Goal: Check status: Check status

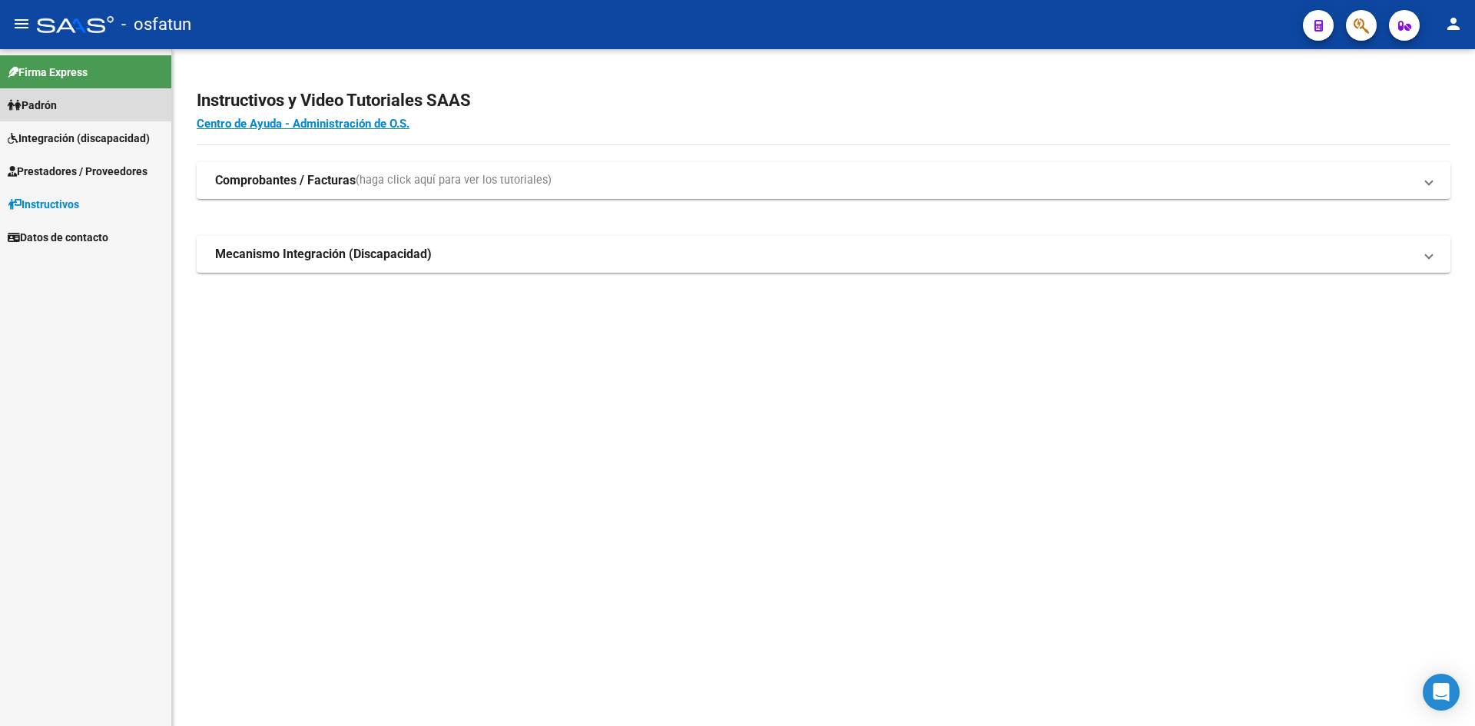
click at [56, 111] on span "Padrón" at bounding box center [32, 105] width 49 height 17
click at [31, 101] on span "Padrón" at bounding box center [32, 105] width 49 height 17
click at [44, 105] on span "Padrón" at bounding box center [32, 105] width 49 height 17
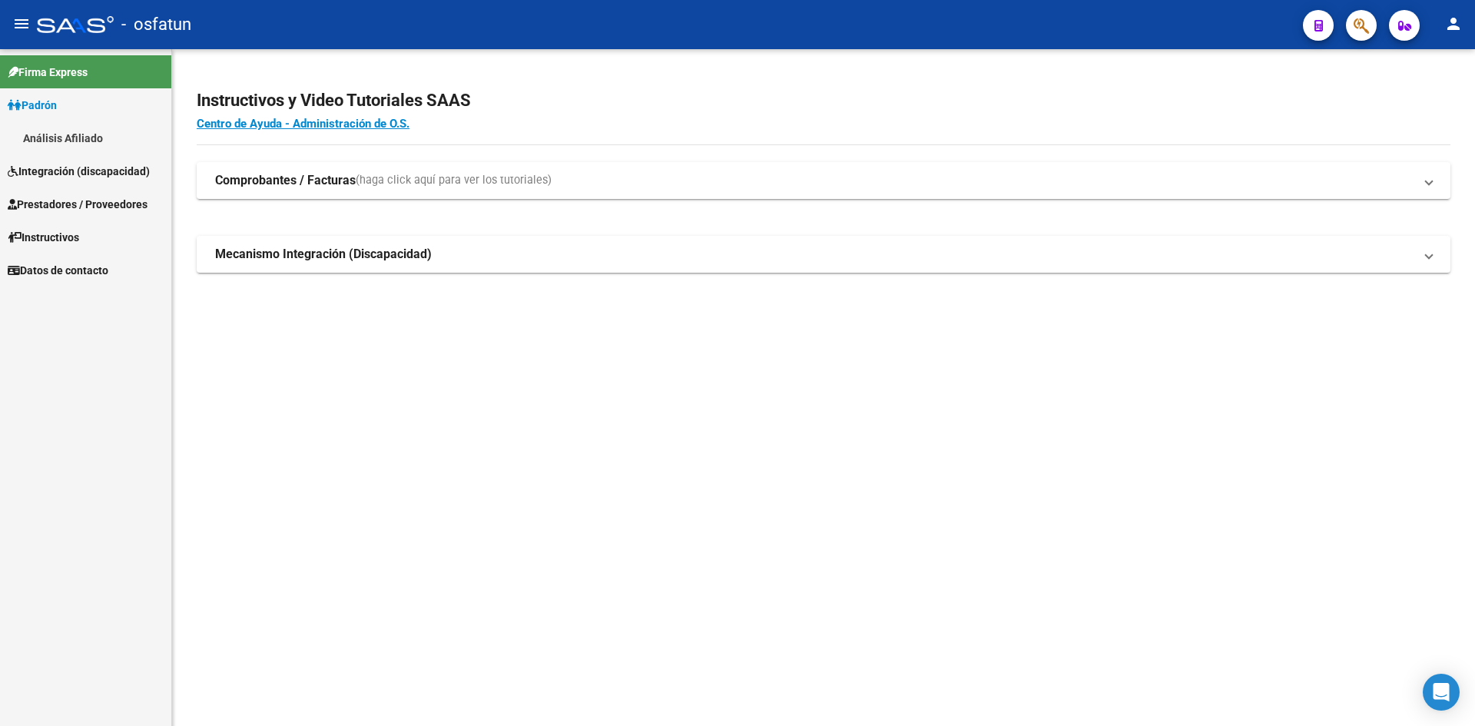
click at [56, 134] on link "Análisis Afiliado" at bounding box center [85, 137] width 171 height 33
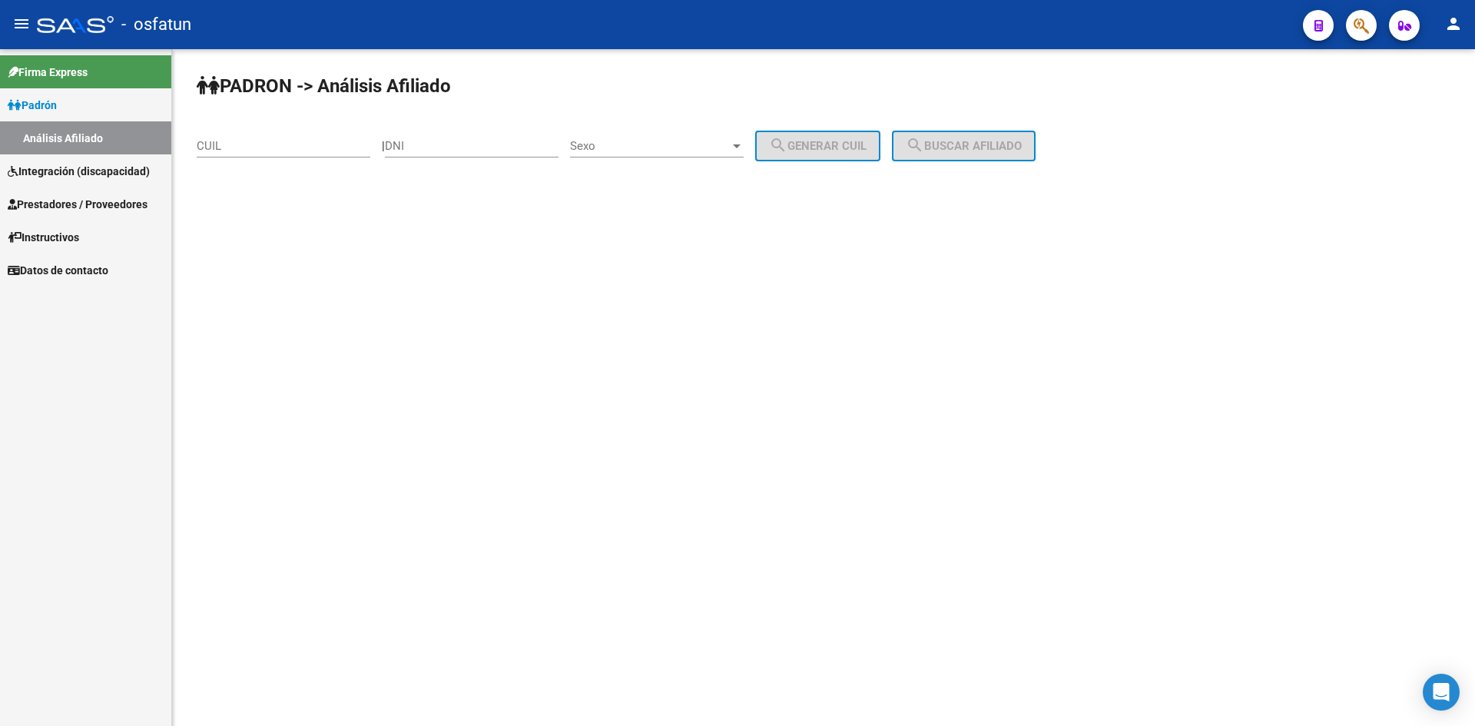
click at [283, 154] on div "CUIL" at bounding box center [284, 140] width 174 height 33
paste input "23-19038773-9"
click at [1022, 150] on span "search Buscar afiliado" at bounding box center [964, 146] width 116 height 14
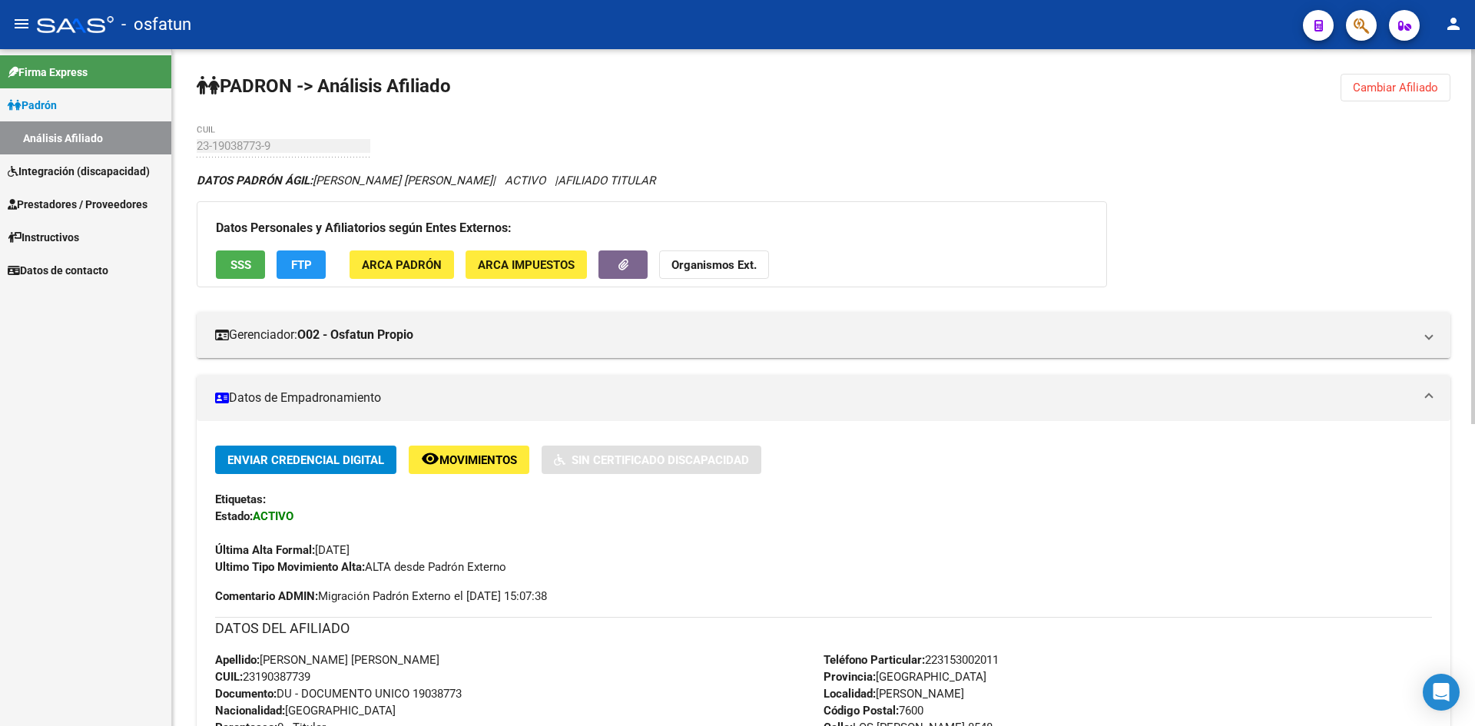
click at [741, 272] on button "Organismos Ext." at bounding box center [714, 264] width 110 height 28
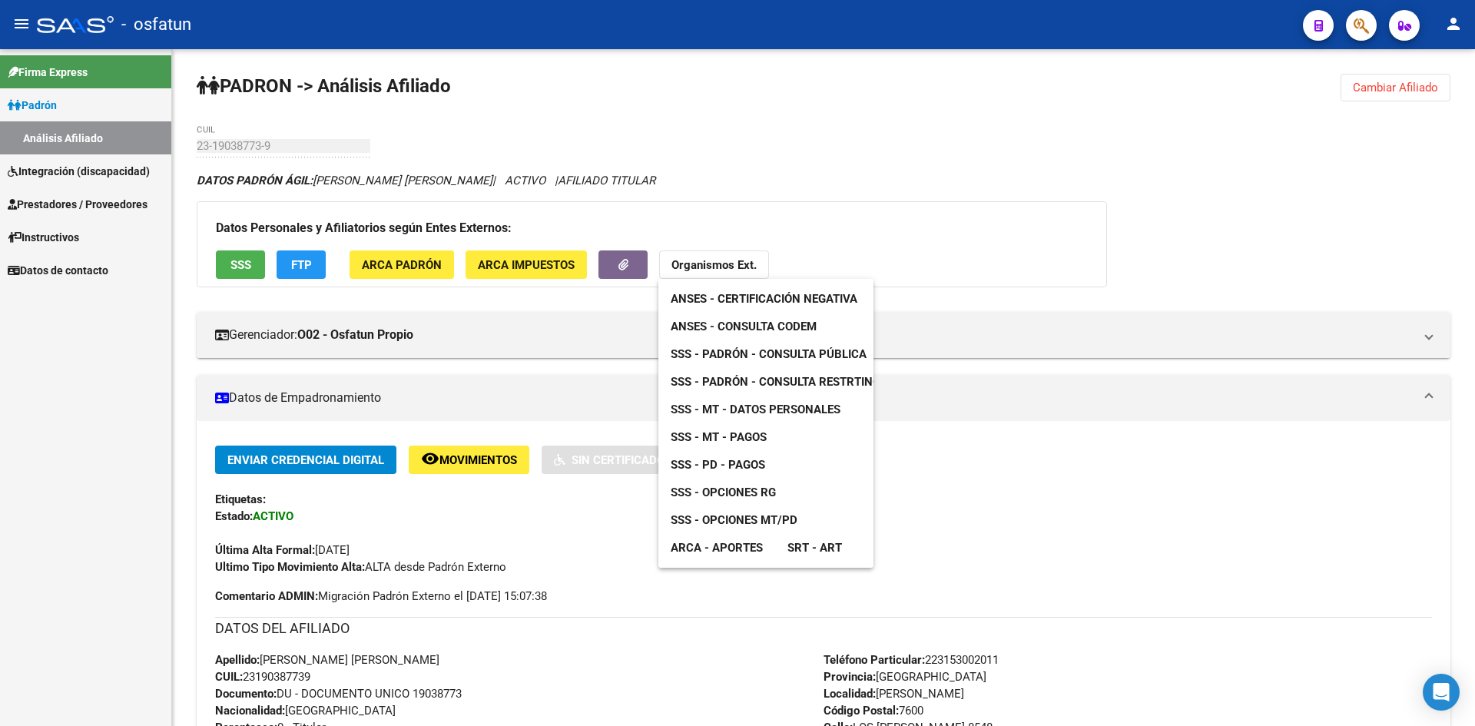
click at [751, 326] on span "ANSES - Consulta CODEM" at bounding box center [744, 327] width 146 height 14
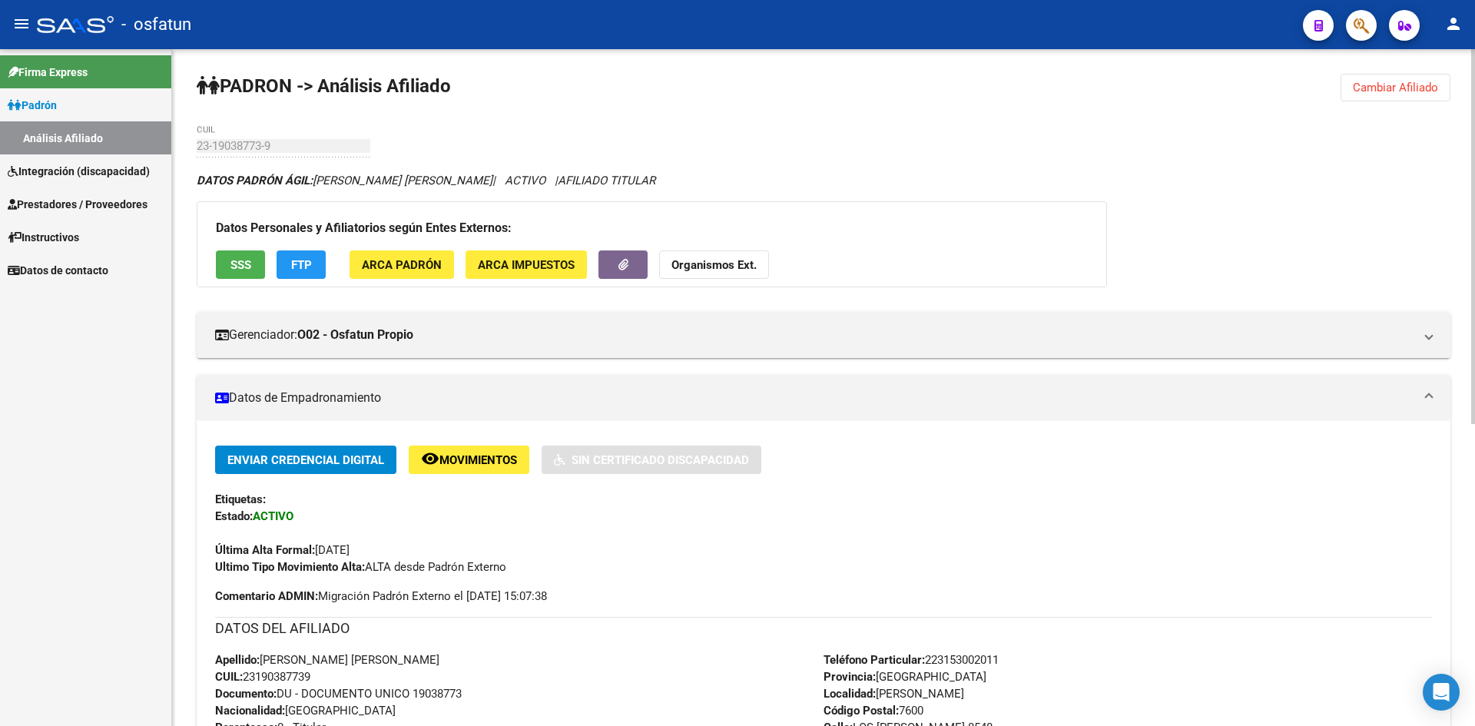
click at [704, 263] on strong "Organismos Ext." at bounding box center [713, 265] width 85 height 14
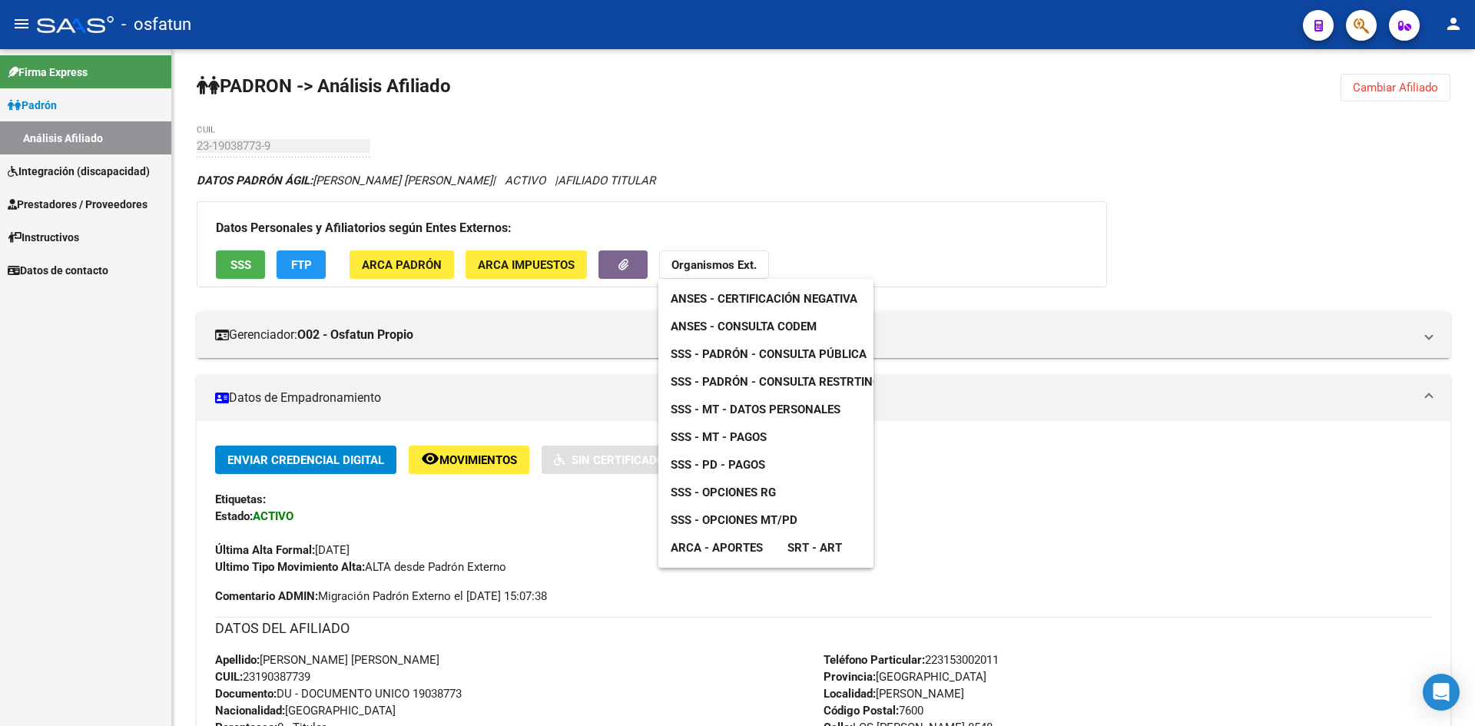
click at [769, 300] on span "ANSES - Certificación Negativa" at bounding box center [764, 299] width 187 height 14
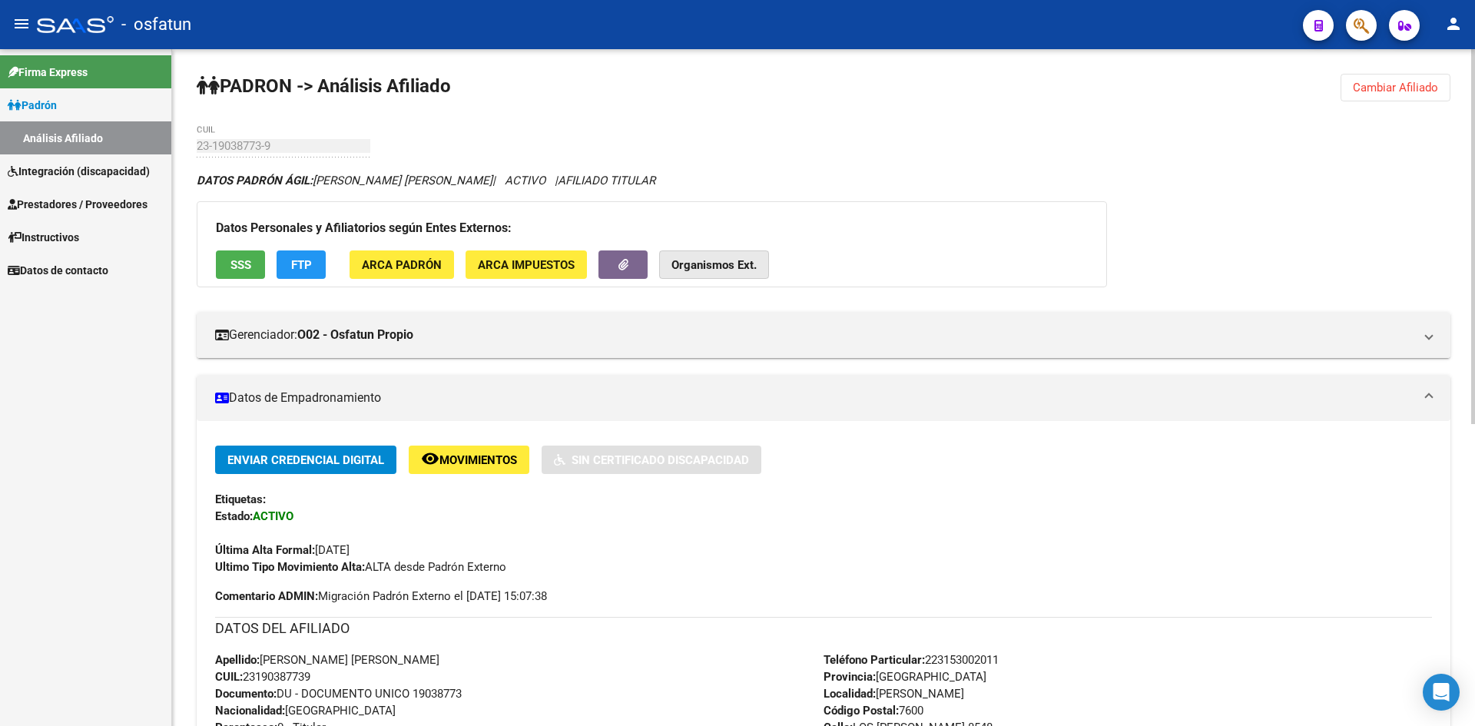
click at [706, 267] on strong "Organismos Ext." at bounding box center [713, 265] width 85 height 14
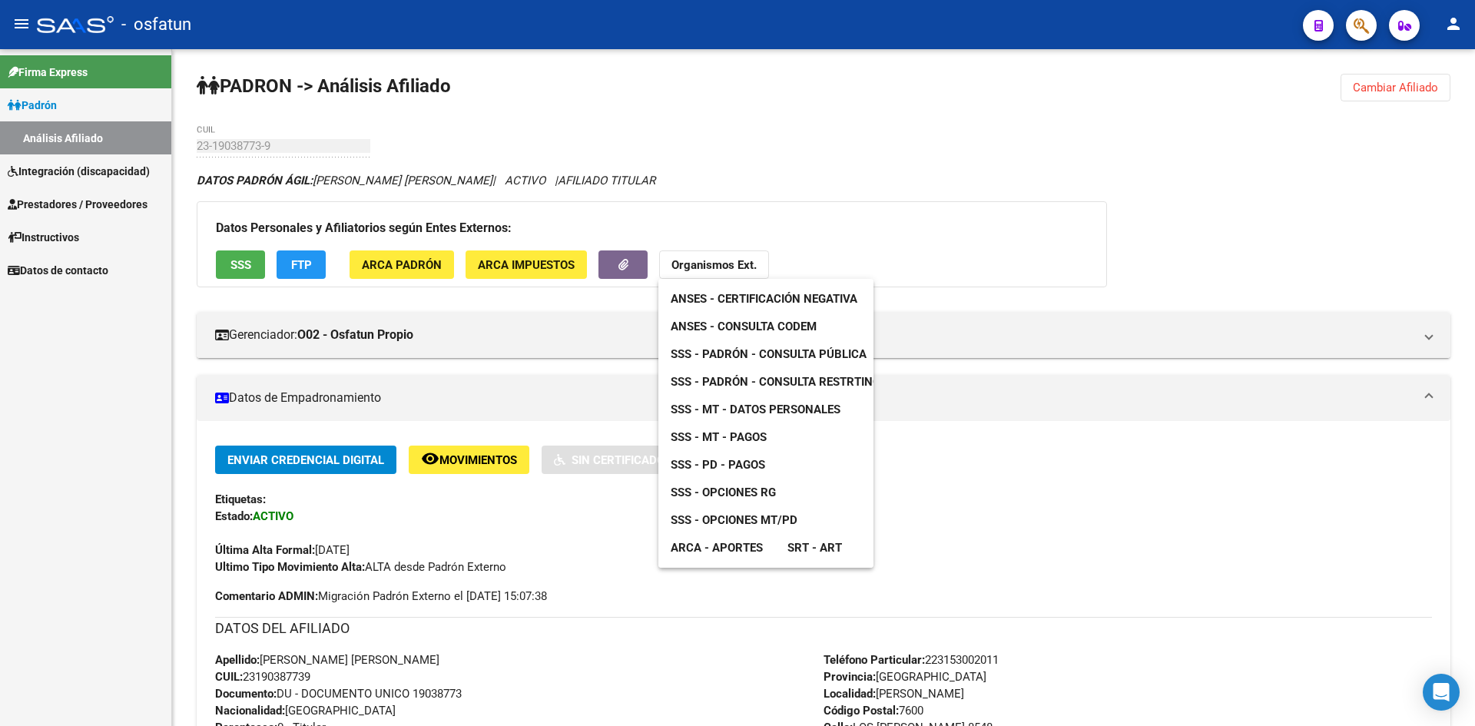
click at [776, 347] on span "SSS - Padrón - Consulta Pública" at bounding box center [769, 354] width 196 height 14
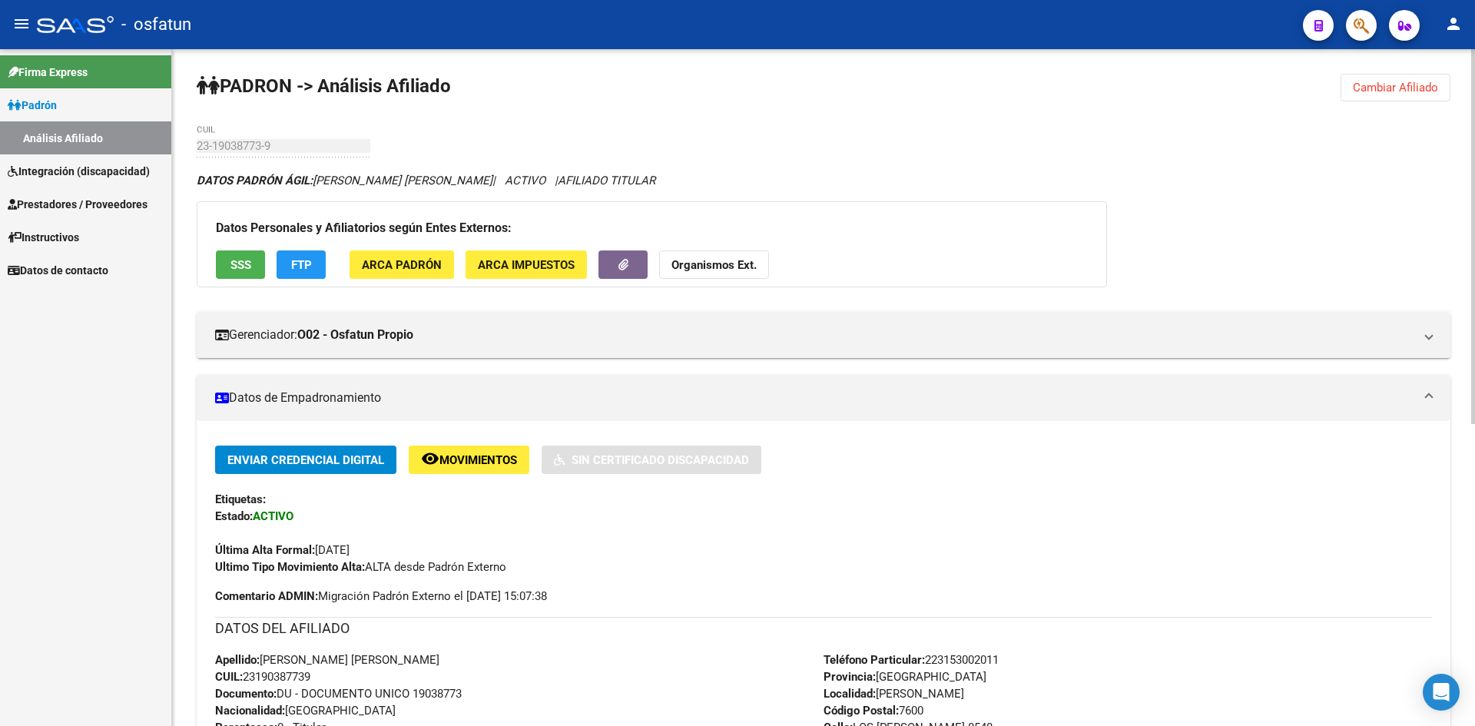
click at [741, 258] on strong "Organismos Ext." at bounding box center [713, 265] width 85 height 14
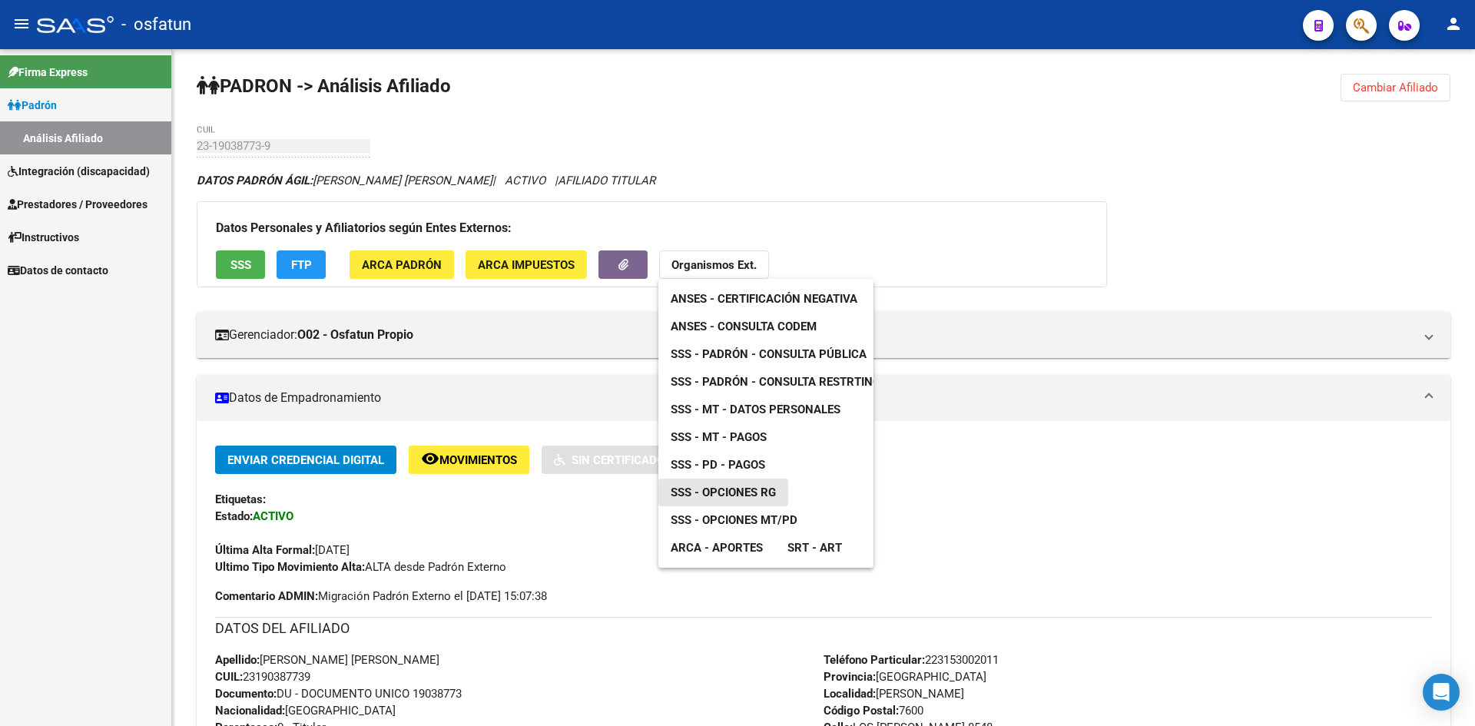
click at [757, 489] on span "SSS - Opciones RG" at bounding box center [723, 493] width 105 height 14
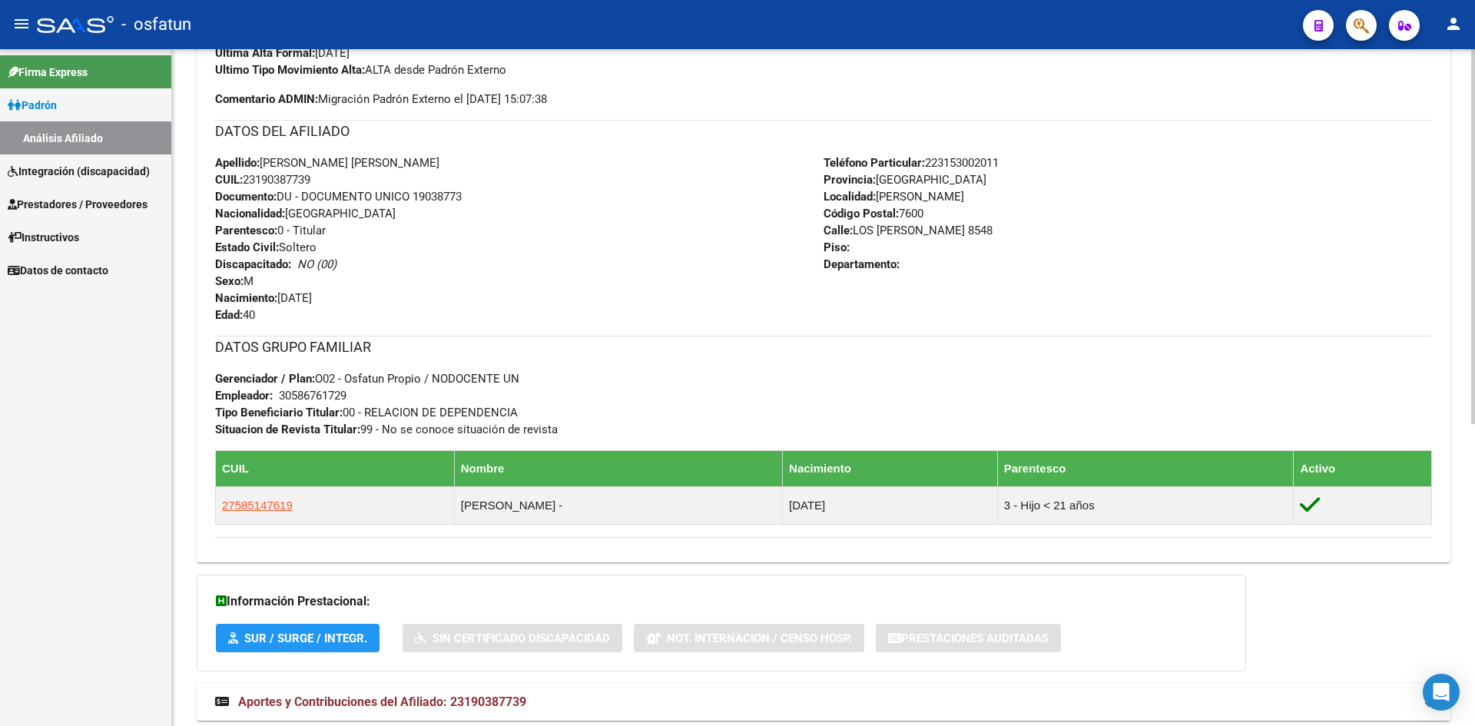
scroll to position [545, 0]
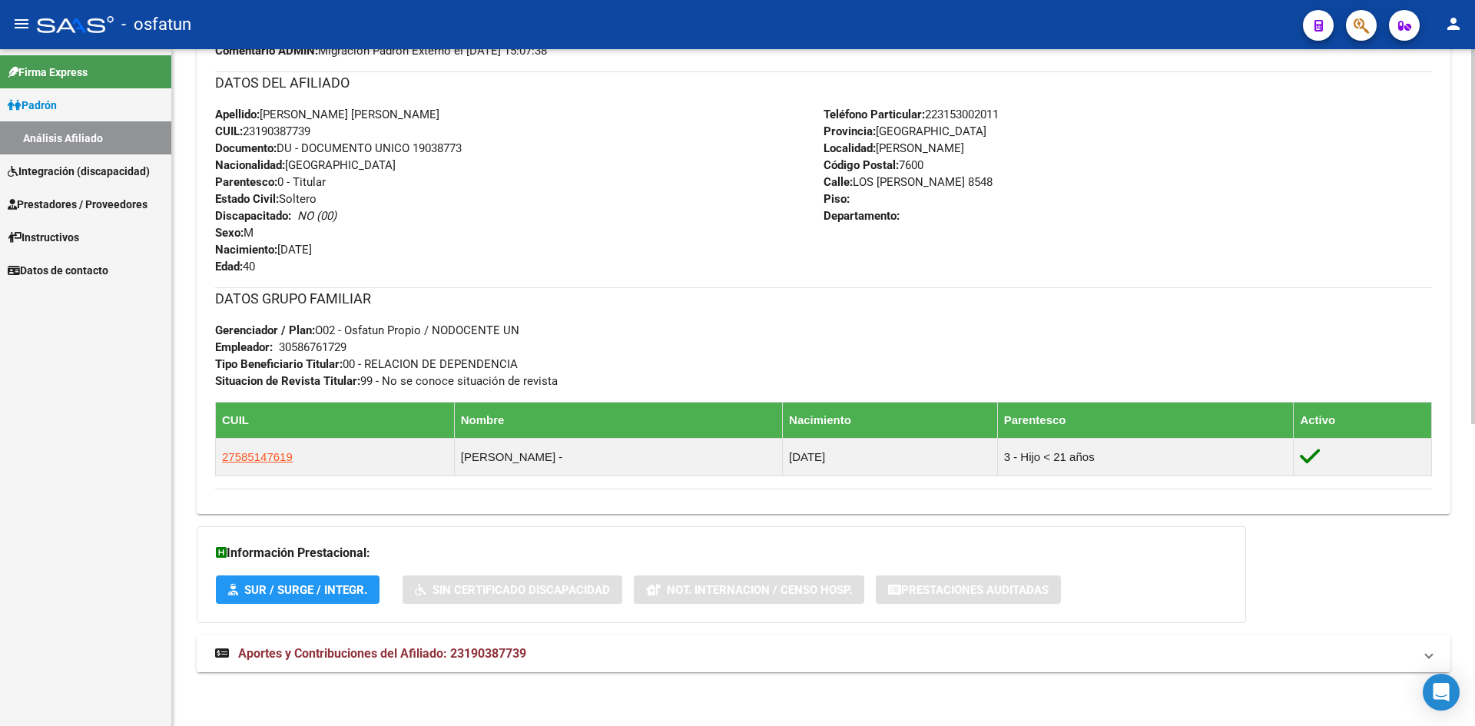
click at [492, 650] on span "Aportes y Contribuciones del Afiliado: 23190387739" at bounding box center [382, 653] width 288 height 15
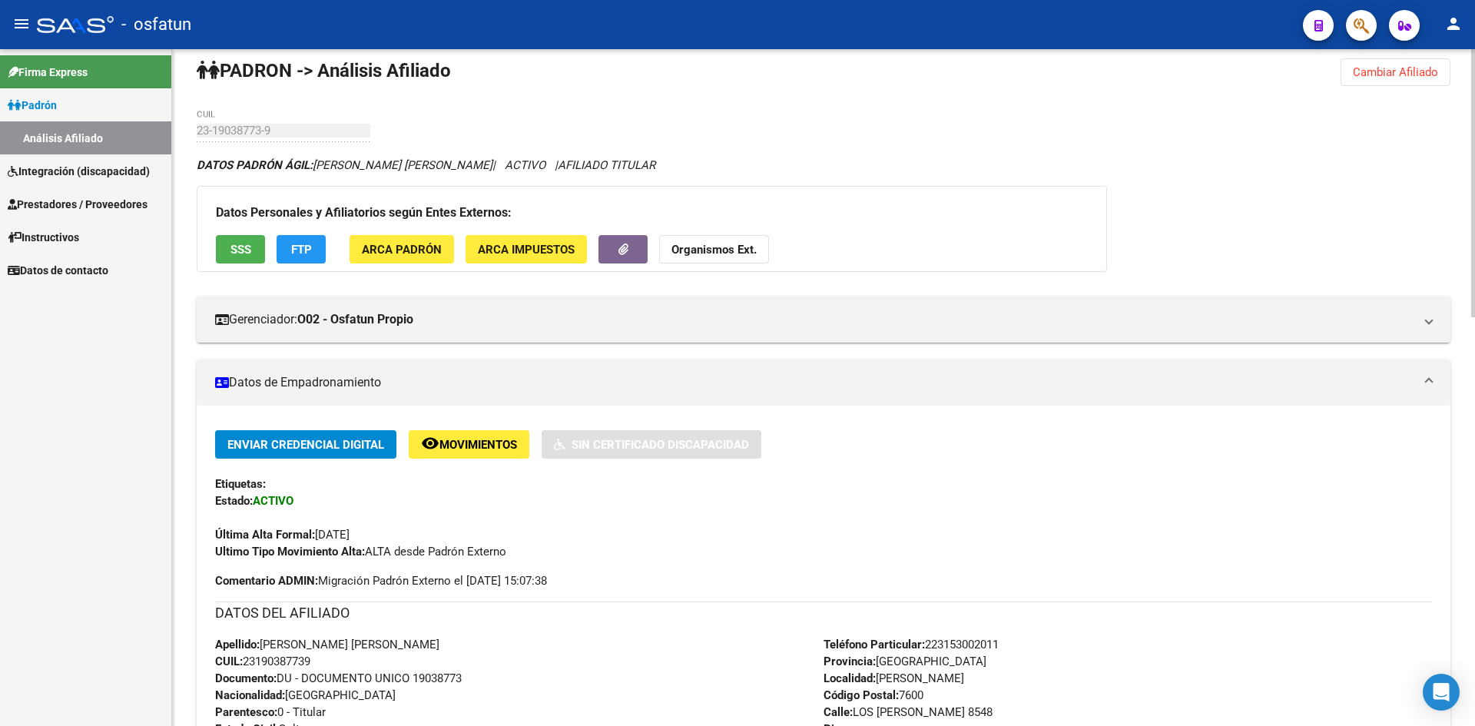
scroll to position [0, 0]
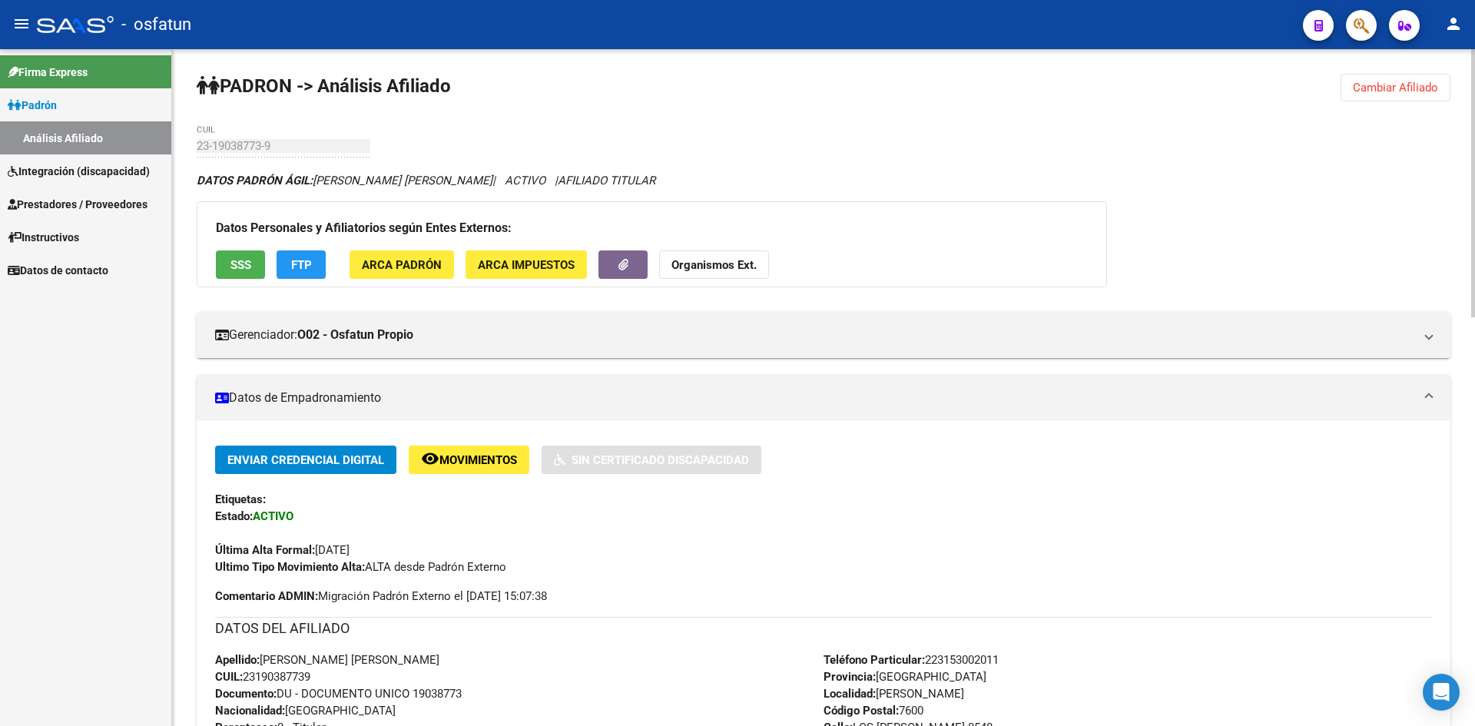
click at [697, 272] on button "Organismos Ext." at bounding box center [714, 264] width 110 height 28
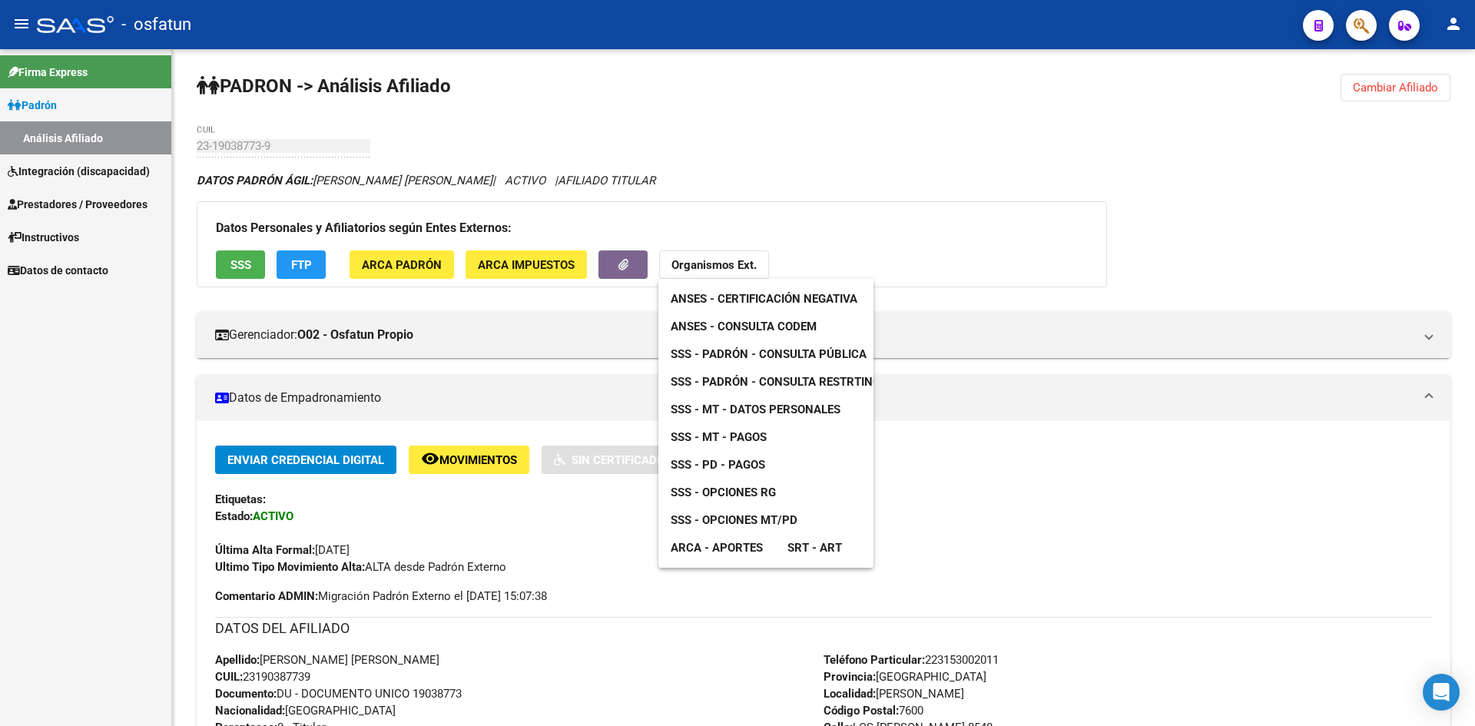
click at [780, 187] on div at bounding box center [737, 363] width 1475 height 726
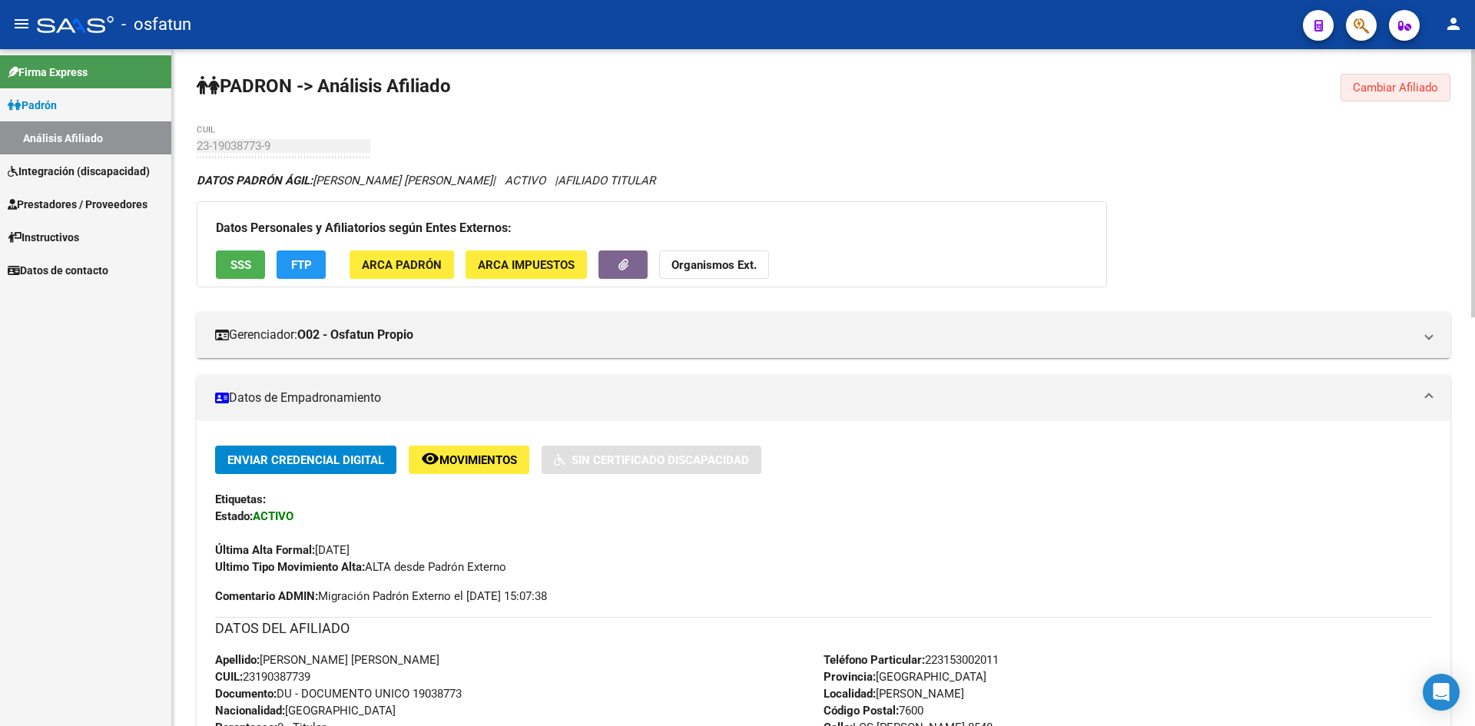
click at [1427, 90] on span "Cambiar Afiliado" at bounding box center [1395, 88] width 85 height 14
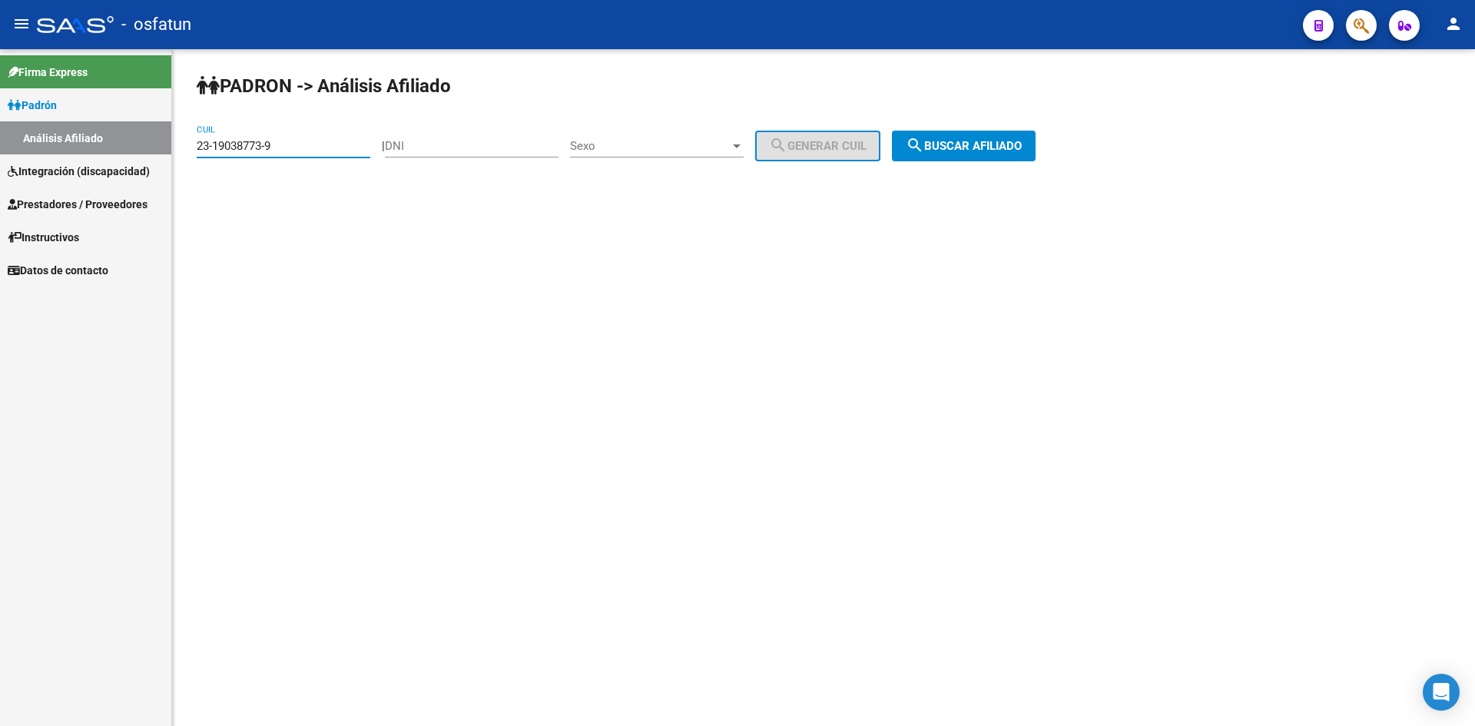
drag, startPoint x: 313, startPoint y: 148, endPoint x: 0, endPoint y: 149, distance: 313.4
click at [0, 149] on mat-sidenav-container "Firma Express Padrón Análisis Afiliado Integración (discapacidad) Estado Presen…" at bounding box center [737, 387] width 1475 height 677
paste input "2004386"
type input "23-20043863-9"
click at [924, 151] on mat-icon "search" at bounding box center [915, 145] width 18 height 18
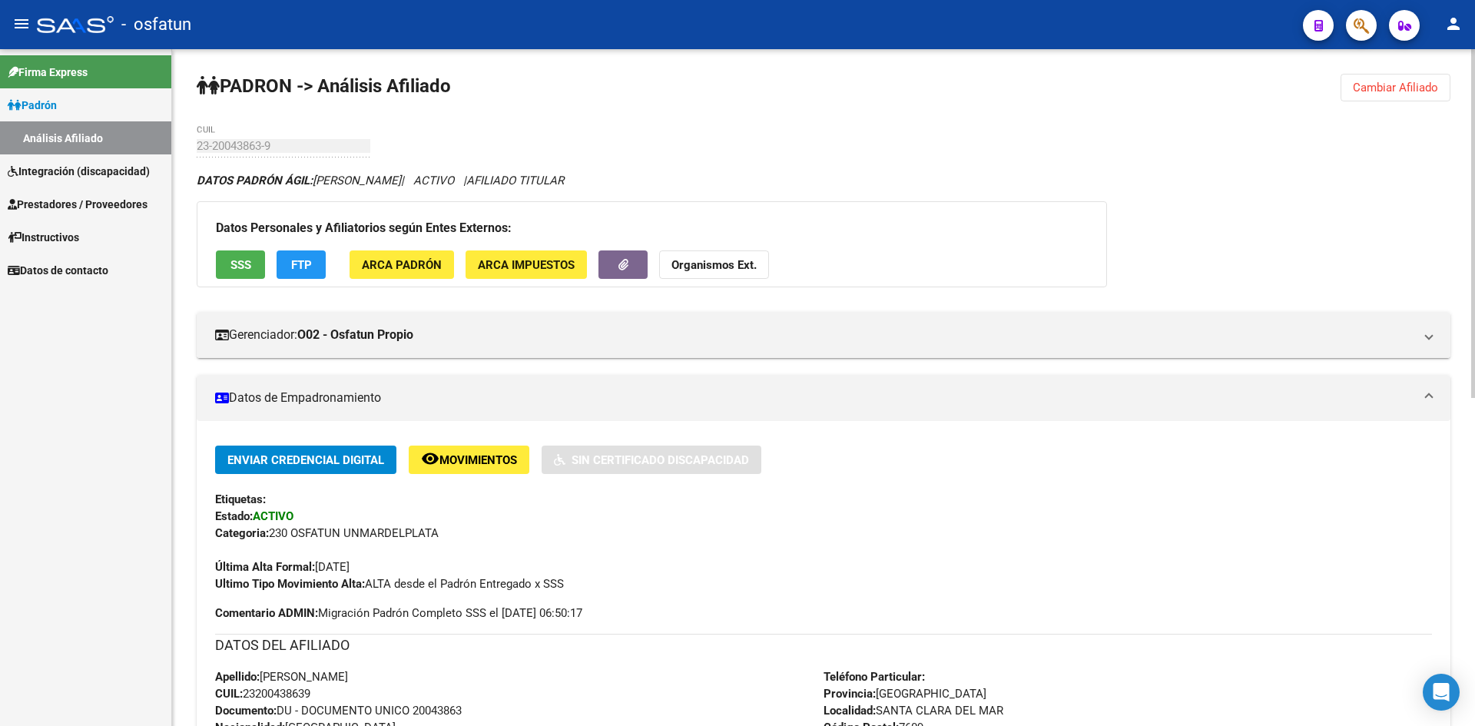
click at [724, 268] on strong "Organismos Ext." at bounding box center [713, 265] width 85 height 14
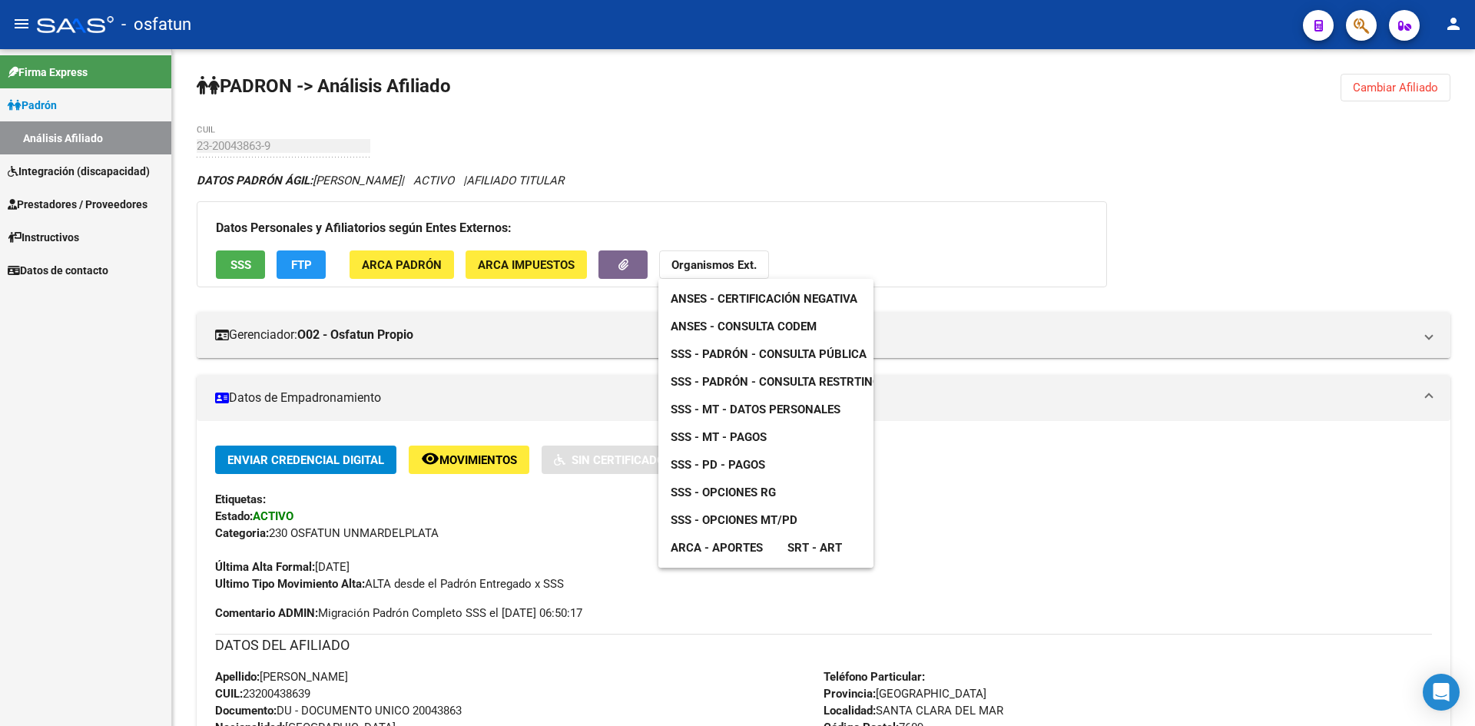
click at [724, 317] on link "ANSES - Consulta CODEM" at bounding box center [743, 327] width 171 height 28
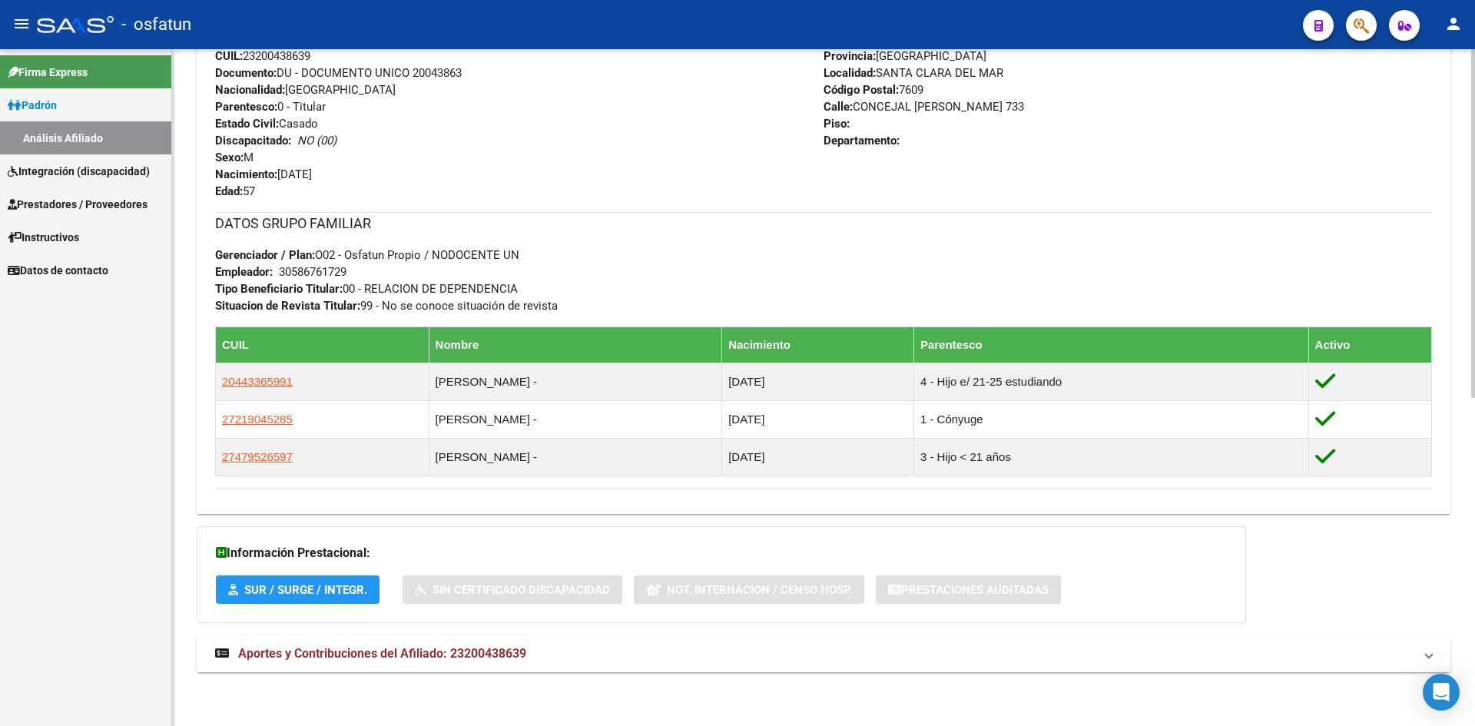
click at [469, 656] on span "Aportes y Contribuciones del Afiliado: 23200438639" at bounding box center [382, 653] width 288 height 15
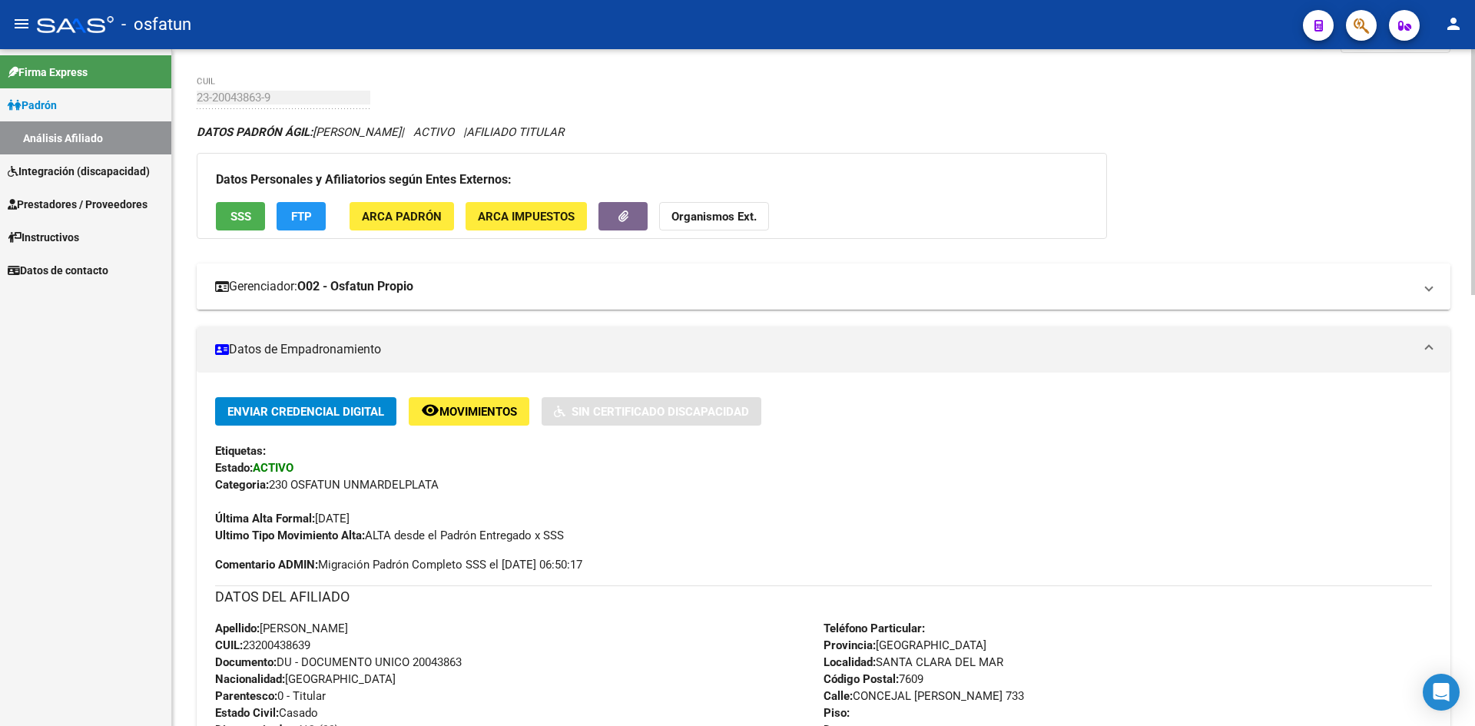
scroll to position [36, 0]
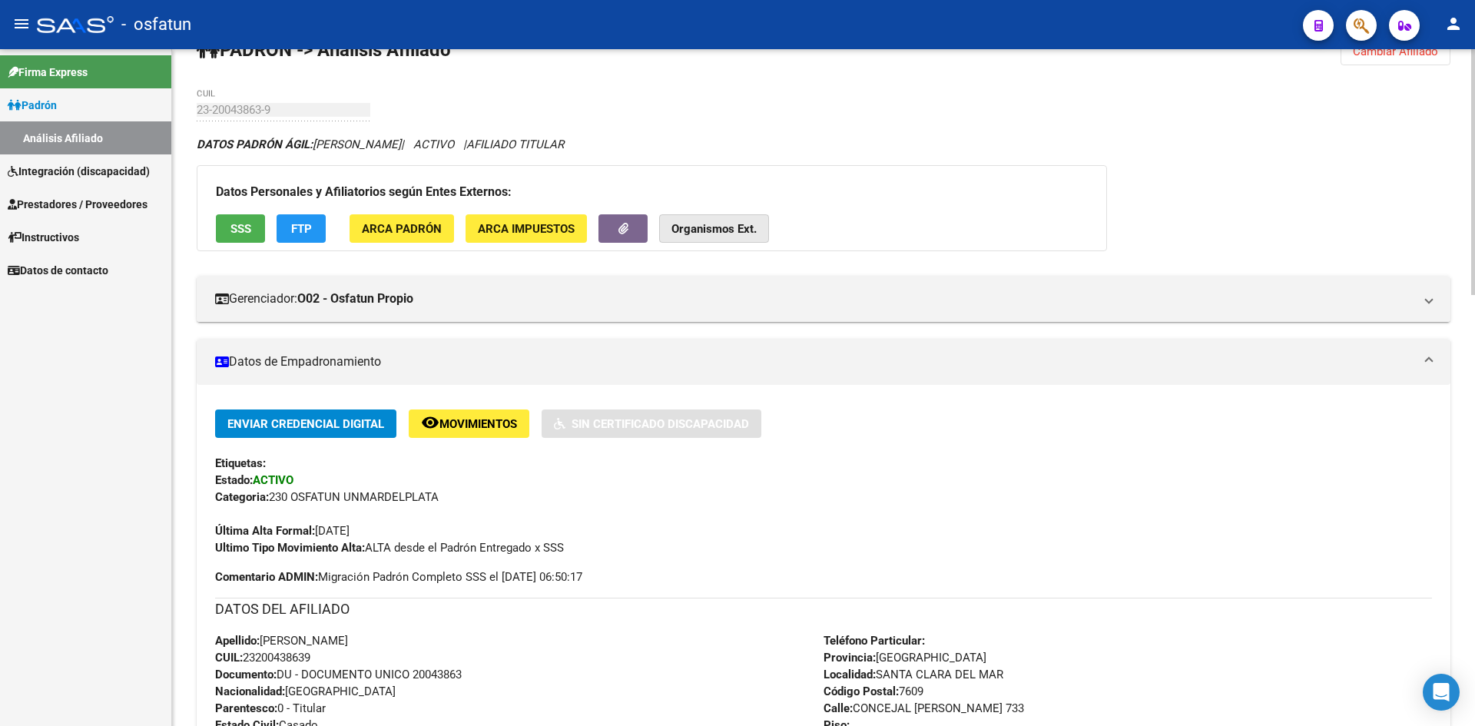
click at [707, 235] on strong "Organismos Ext." at bounding box center [713, 229] width 85 height 14
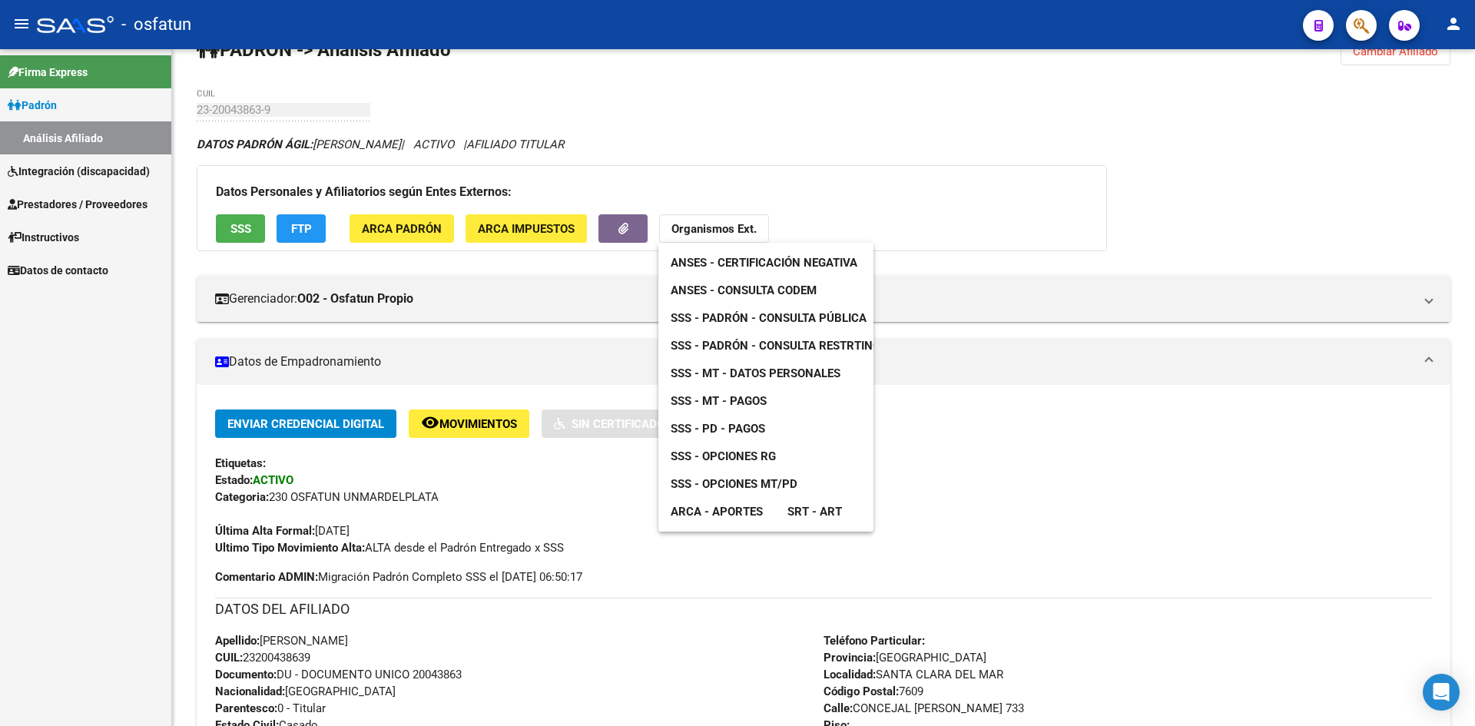
click at [780, 273] on link "ANSES - Certificación Negativa" at bounding box center [763, 263] width 211 height 28
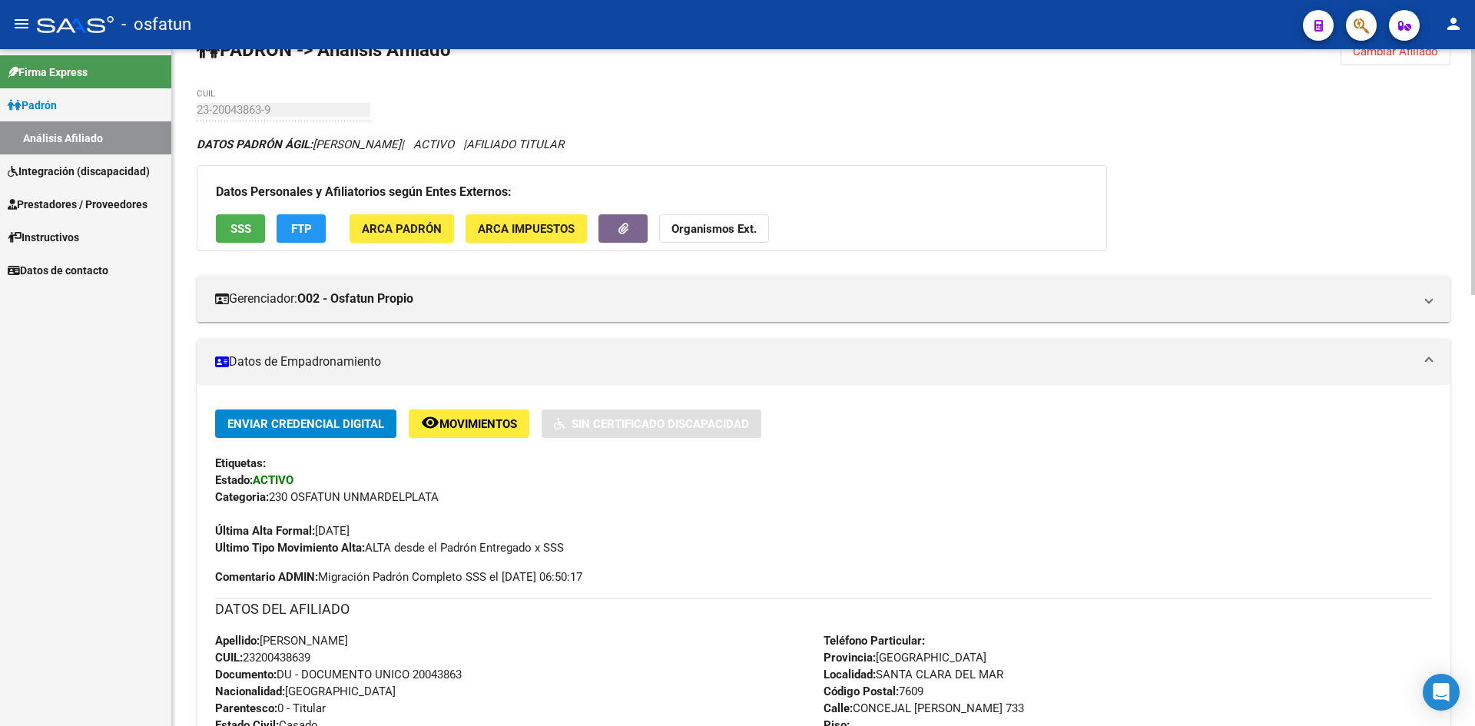
click at [713, 234] on strong "Organismos Ext." at bounding box center [713, 229] width 85 height 14
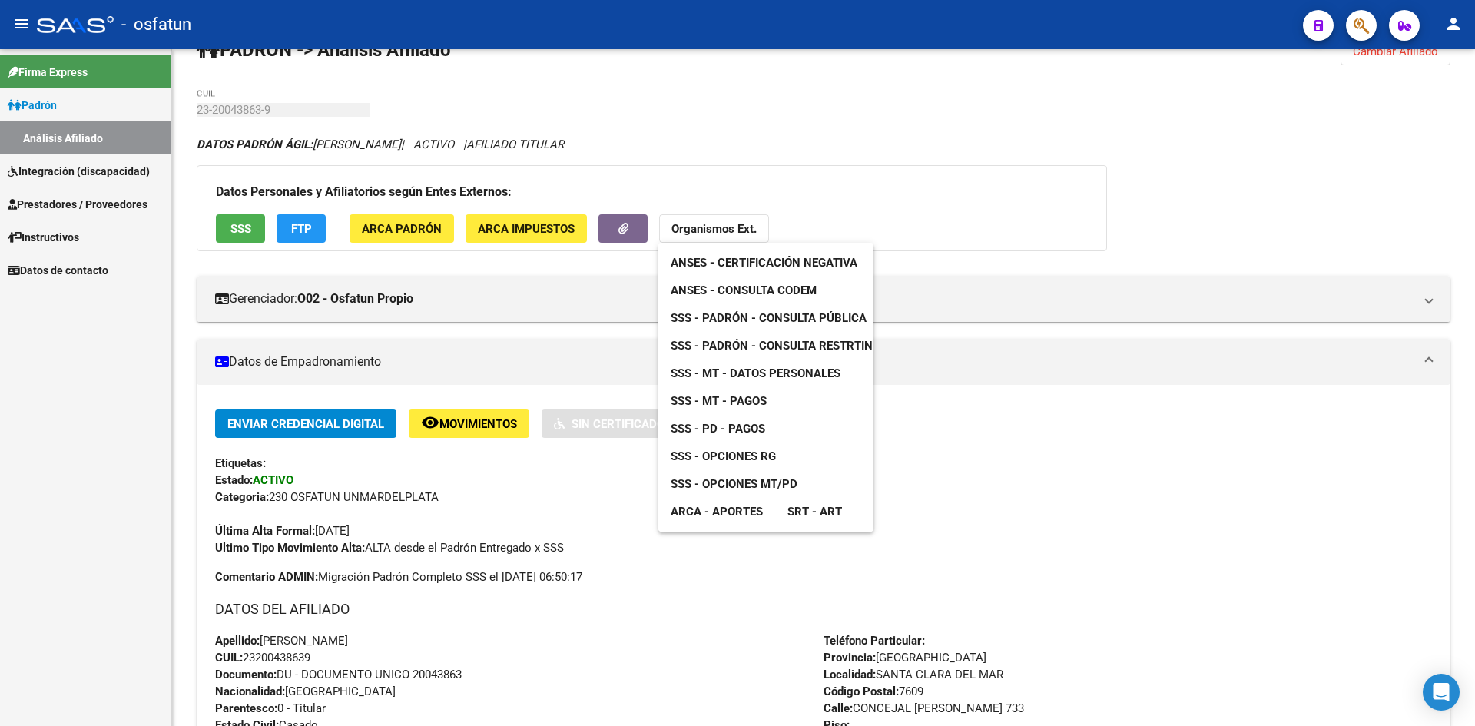
click at [772, 317] on span "SSS - Padrón - Consulta Pública" at bounding box center [769, 318] width 196 height 14
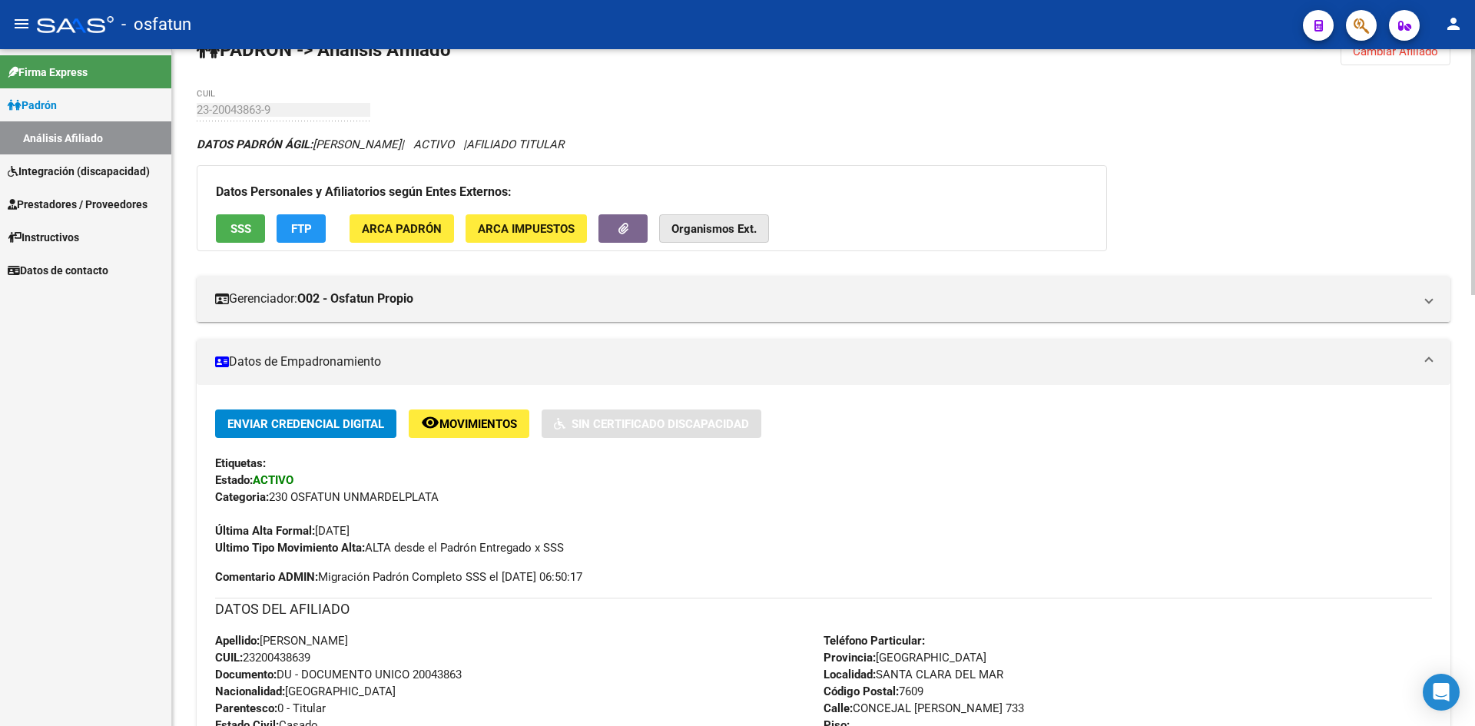
click at [731, 222] on strong "Organismos Ext." at bounding box center [713, 229] width 85 height 14
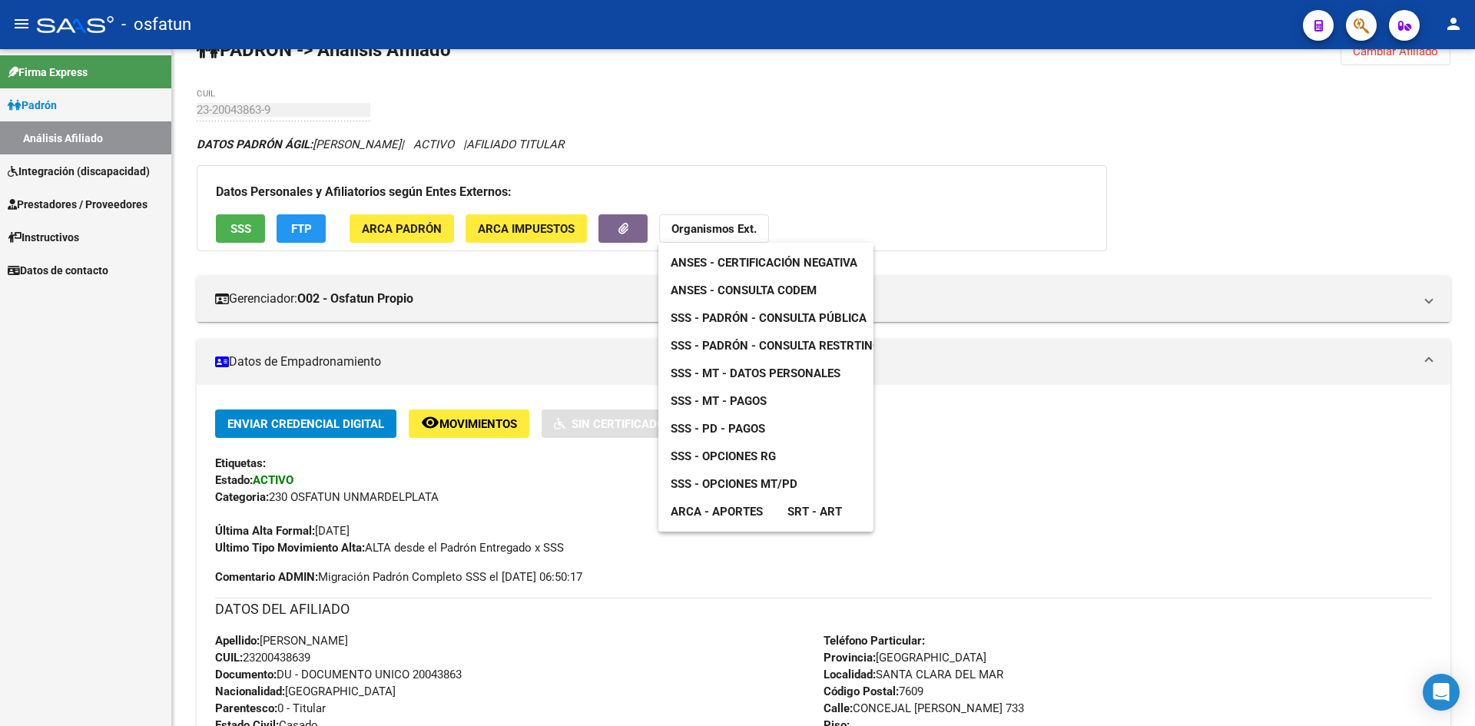
click at [751, 314] on span "SSS - Padrón - Consulta Pública" at bounding box center [769, 318] width 196 height 14
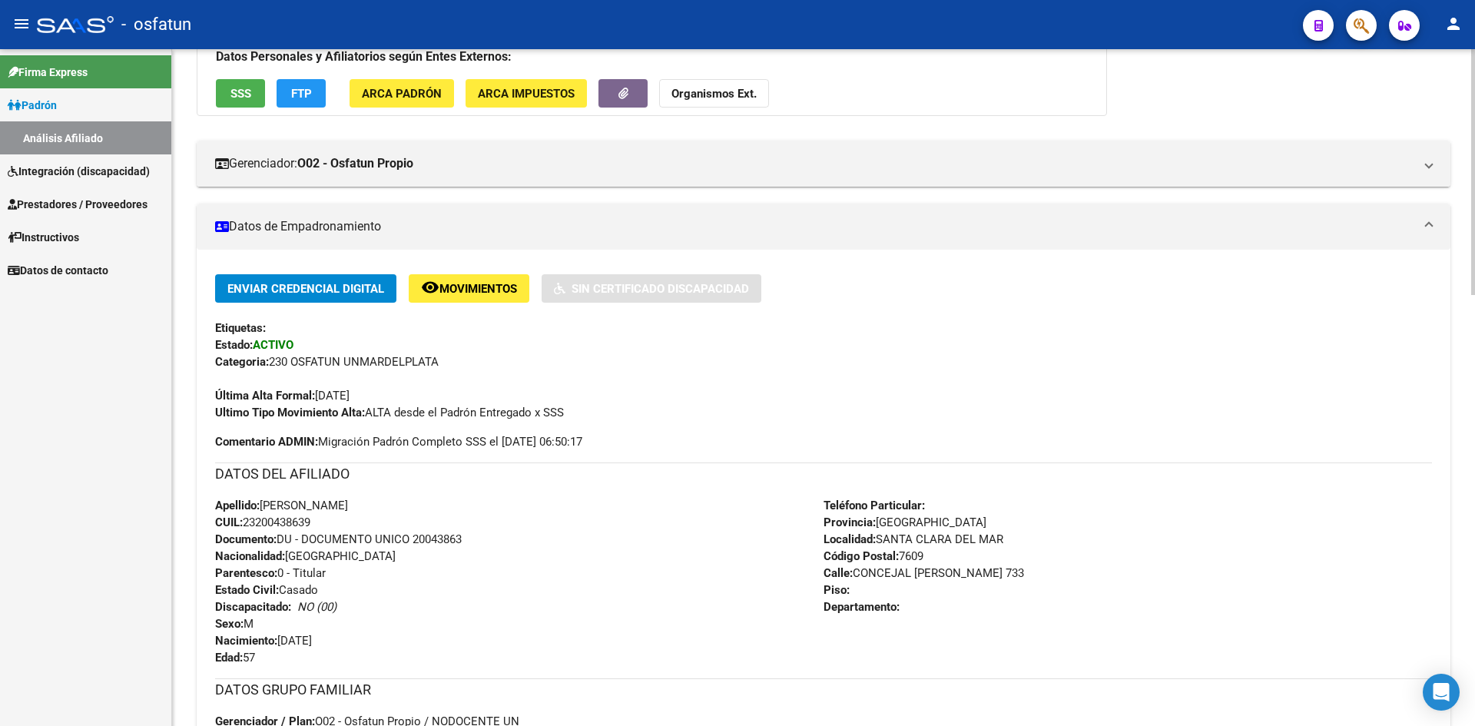
scroll to position [0, 0]
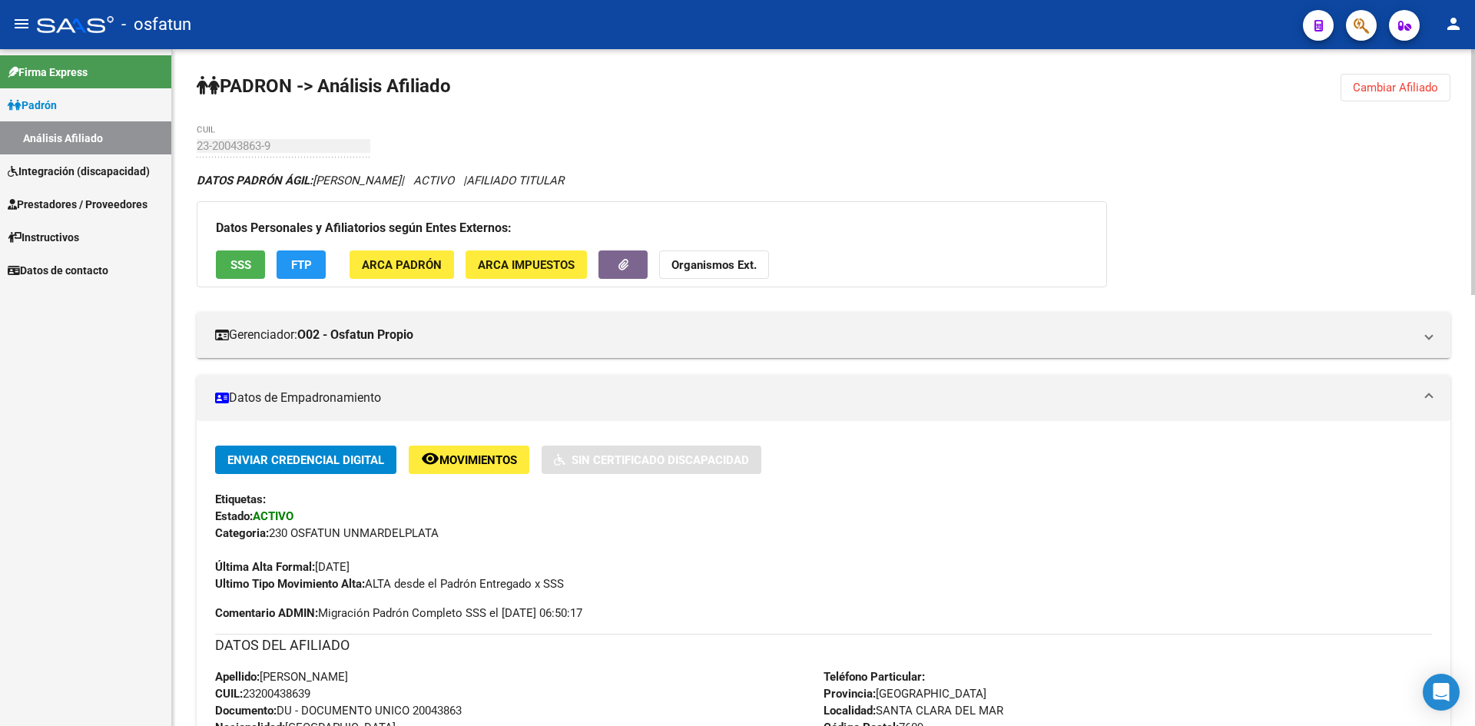
click at [727, 261] on strong "Organismos Ext." at bounding box center [713, 265] width 85 height 14
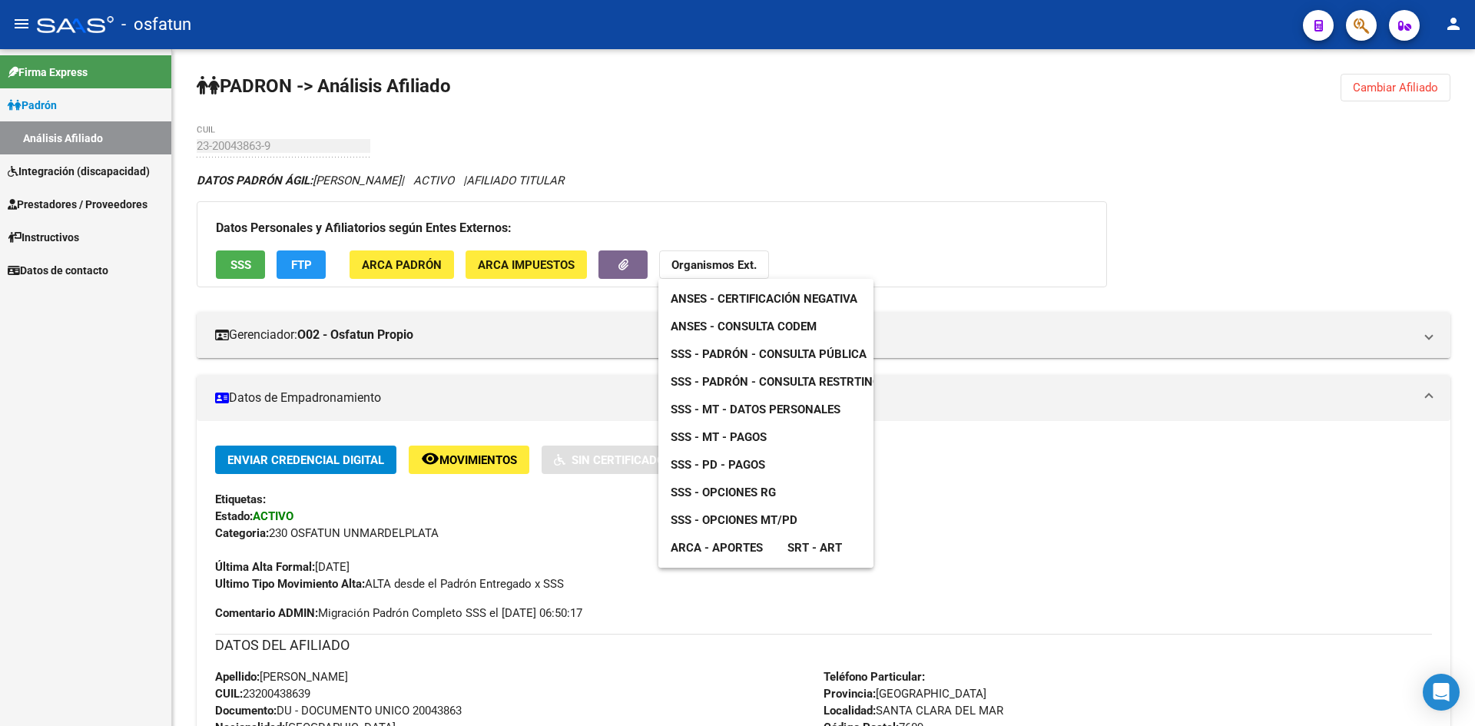
click at [751, 493] on span "SSS - Opciones RG" at bounding box center [723, 493] width 105 height 14
